Goal: Transaction & Acquisition: Subscribe to service/newsletter

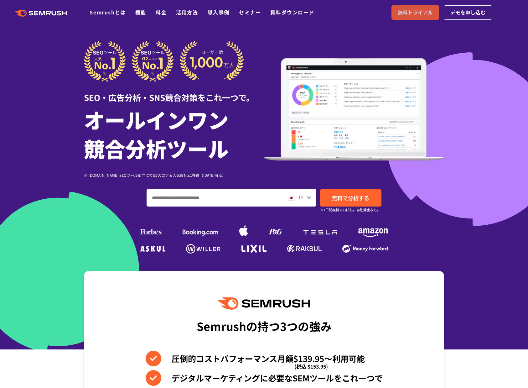
click at [423, 15] on span "無料トライアル" at bounding box center [415, 12] width 35 height 8
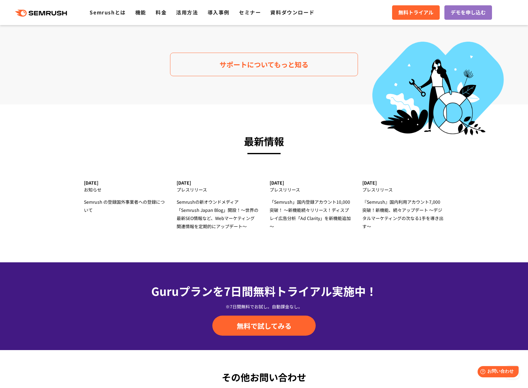
scroll to position [2091, 0]
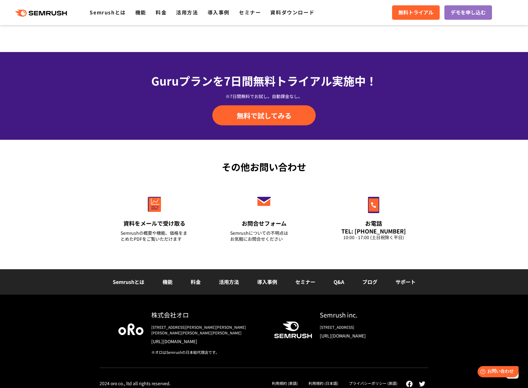
click at [53, 16] on icon ".cls {fill: #FF642D;}" at bounding box center [41, 13] width 71 height 7
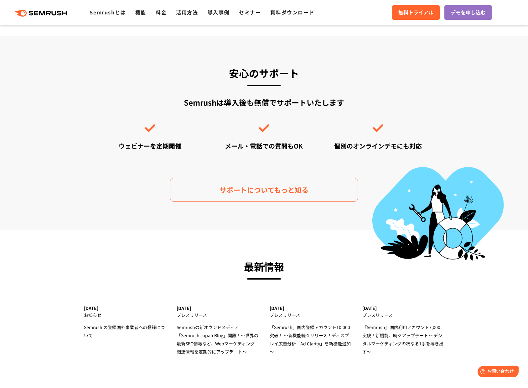
scroll to position [2006, 0]
